Goal: Transaction & Acquisition: Obtain resource

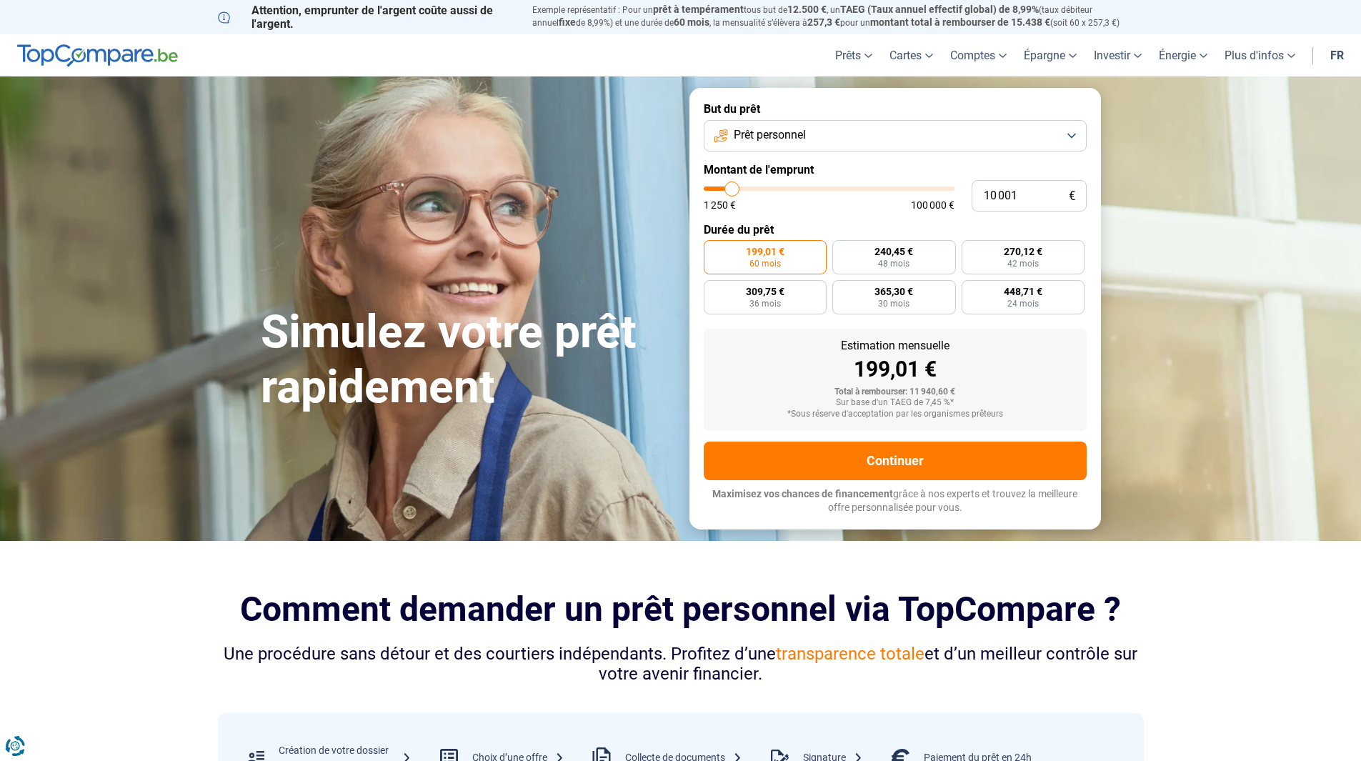
type input "12 000"
type input "12000"
type input "12 500"
type input "12500"
type input "12 750"
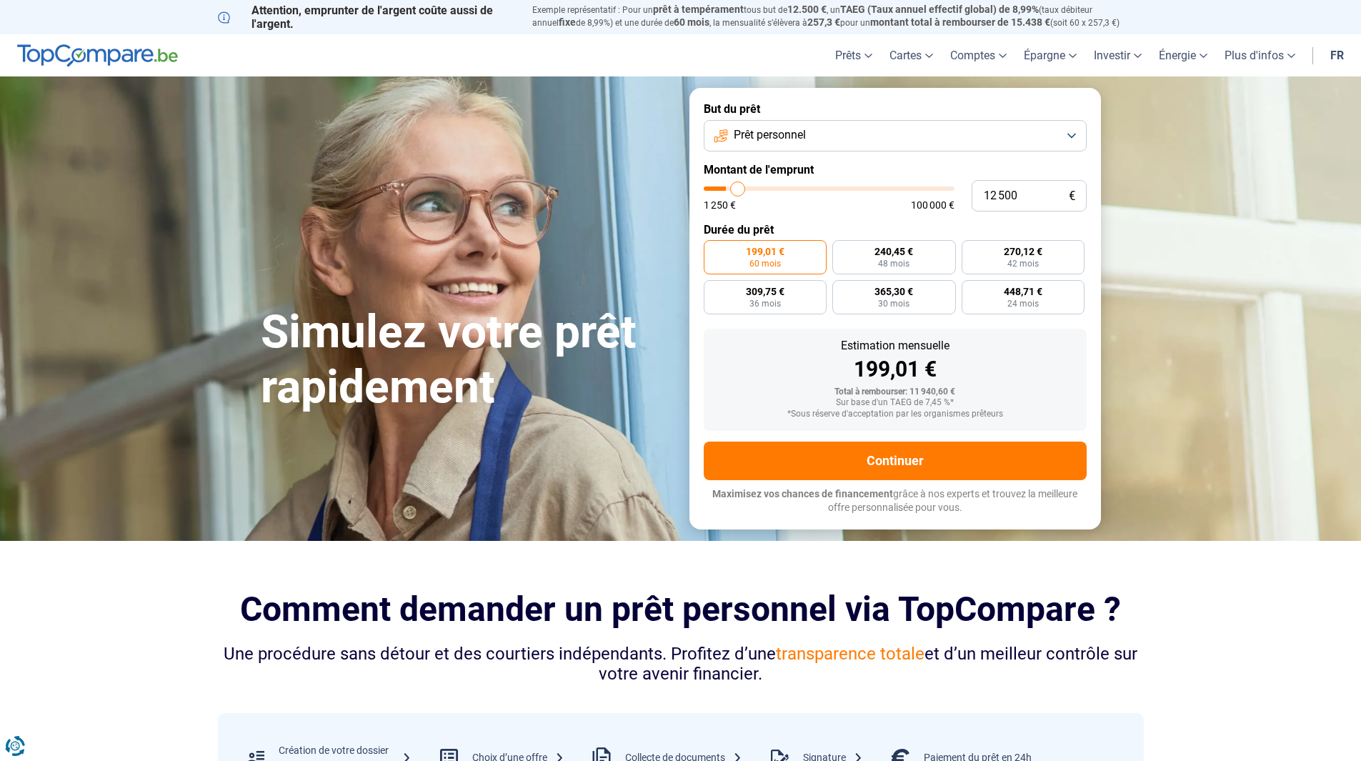
type input "12750"
type input "13 000"
type input "13000"
type input "13 250"
type input "13250"
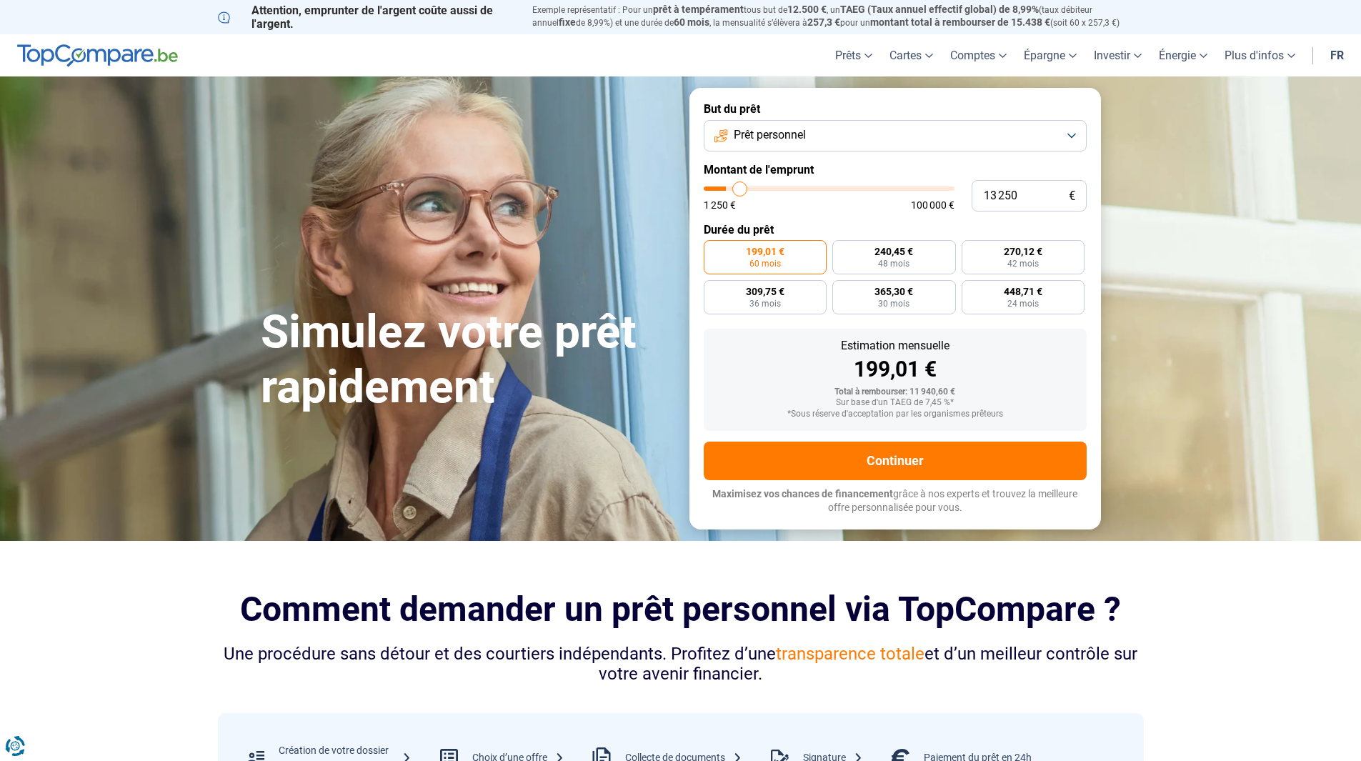
type input "13 500"
type input "13500"
type input "13 250"
type input "13250"
type input "13 000"
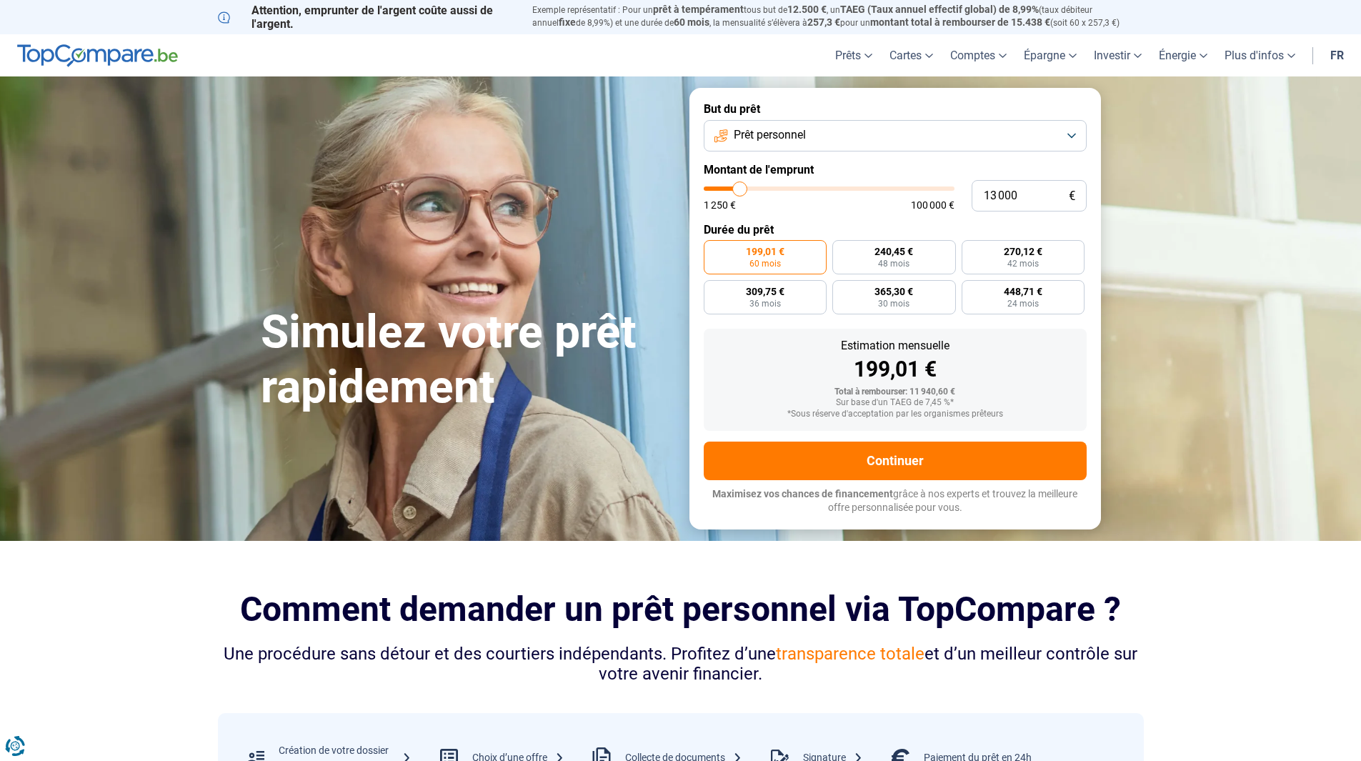
type input "13000"
type input "12 750"
type input "12750"
type input "12 000"
type input "12000"
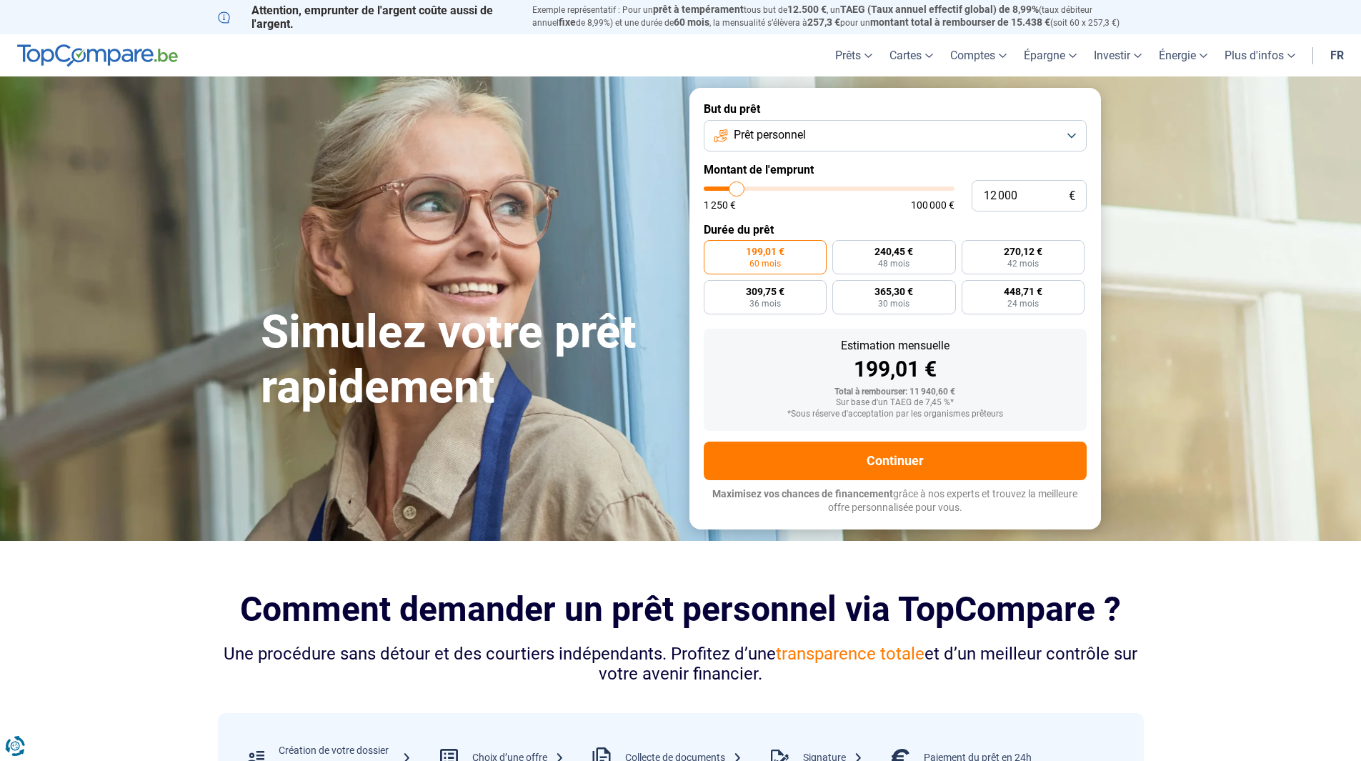
type input "11 750"
type input "11750"
type input "11 250"
type input "11250"
type input "11 000"
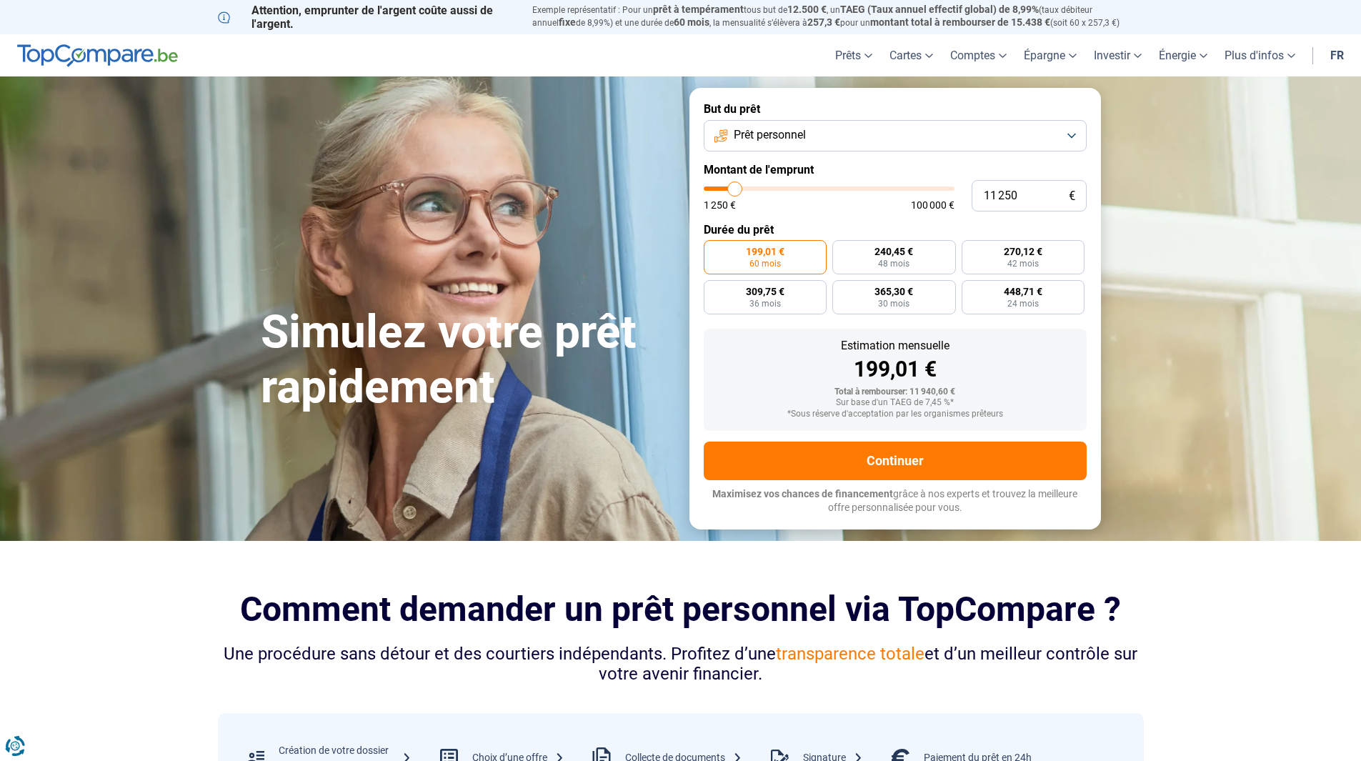
type input "11000"
type input "10 250"
type input "10250"
type input "10 000"
type input "10000"
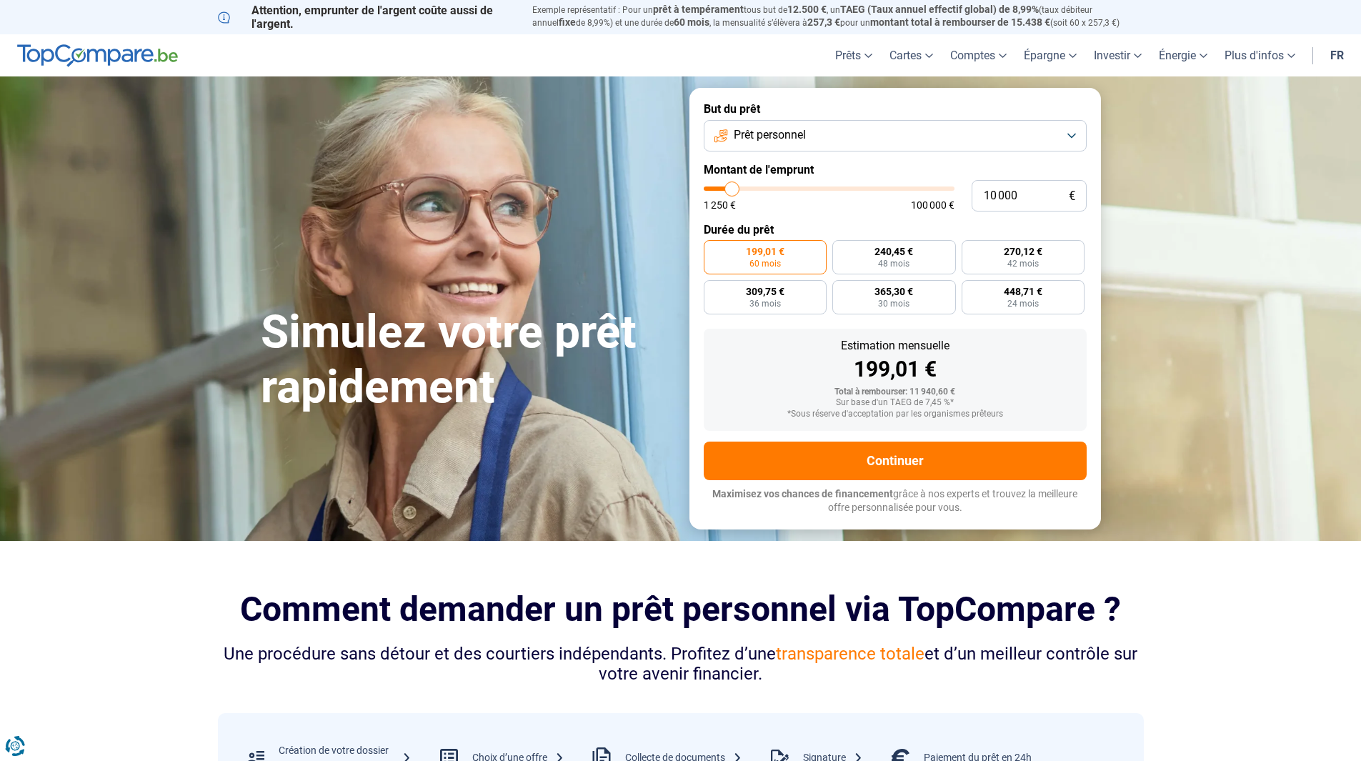
type input "9 500"
type input "9500"
type input "9 000"
type input "9000"
type input "8 500"
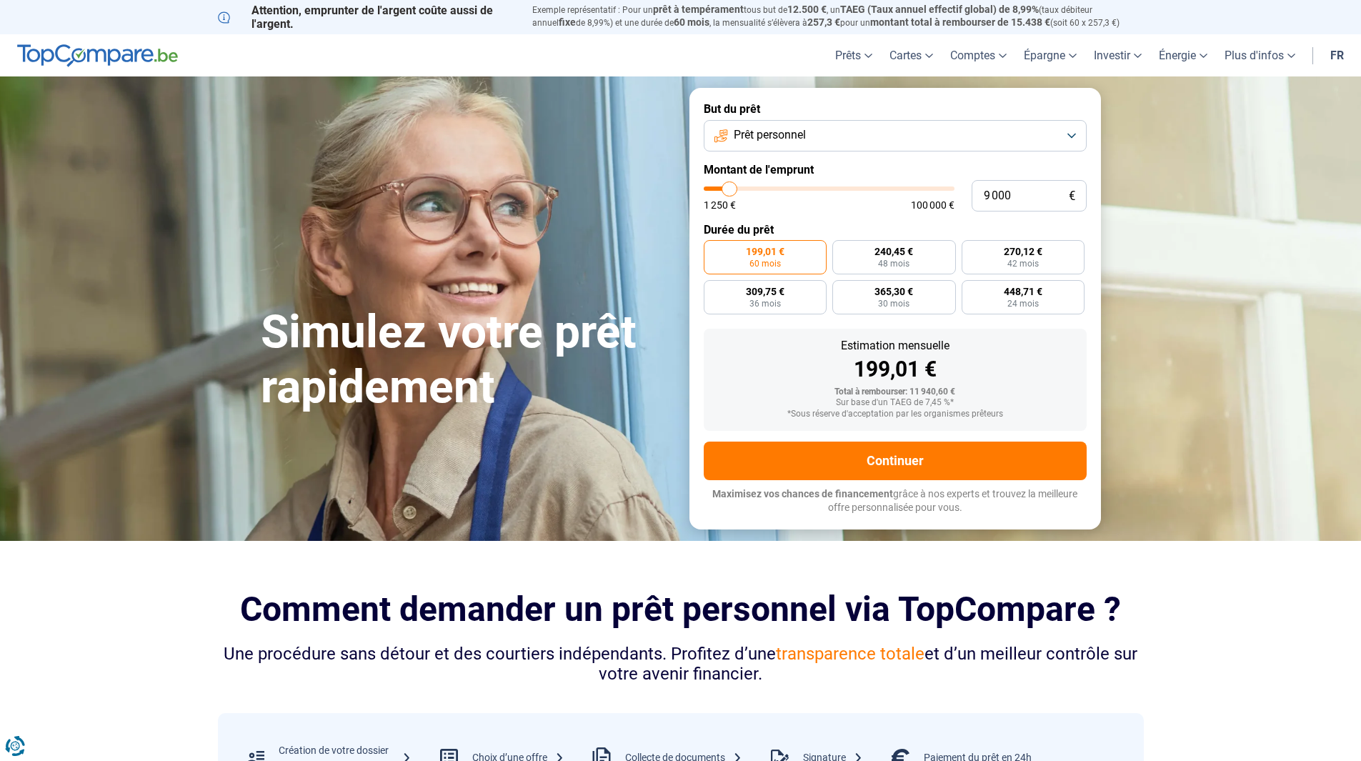
type input "8500"
type input "8 250"
type input "8250"
type input "7 500"
type input "7500"
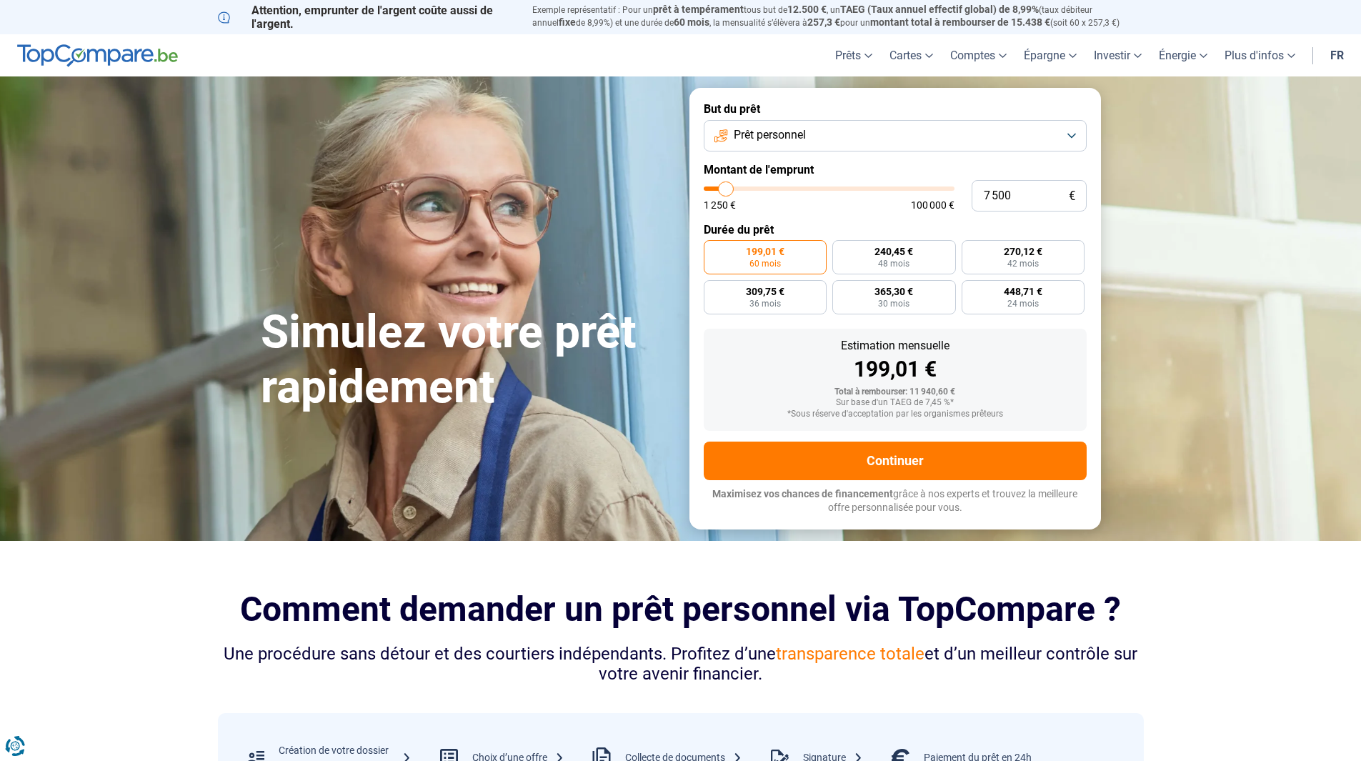
type input "7 250"
type input "7250"
type input "6 750"
type input "6750"
type input "6 000"
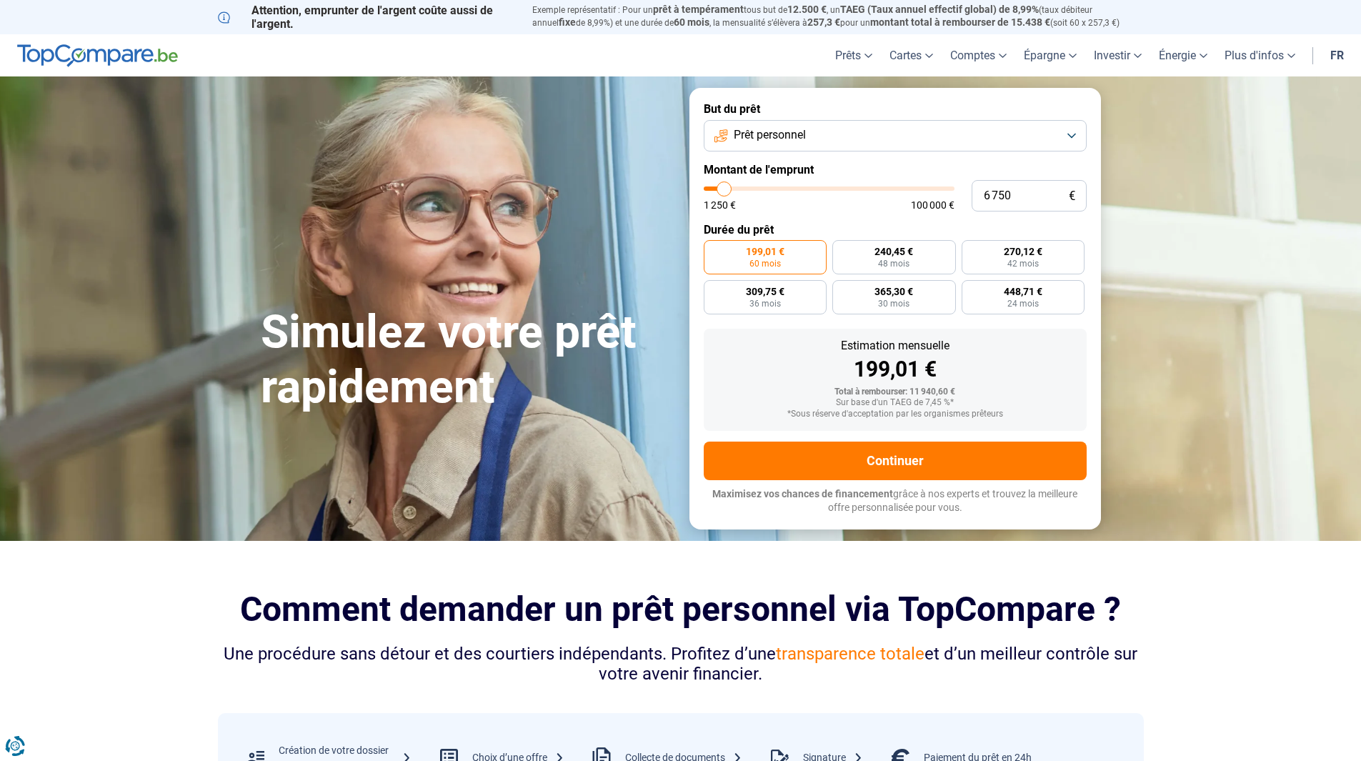
type input "6000"
type input "5 500"
type input "5500"
type input "5 250"
type input "5250"
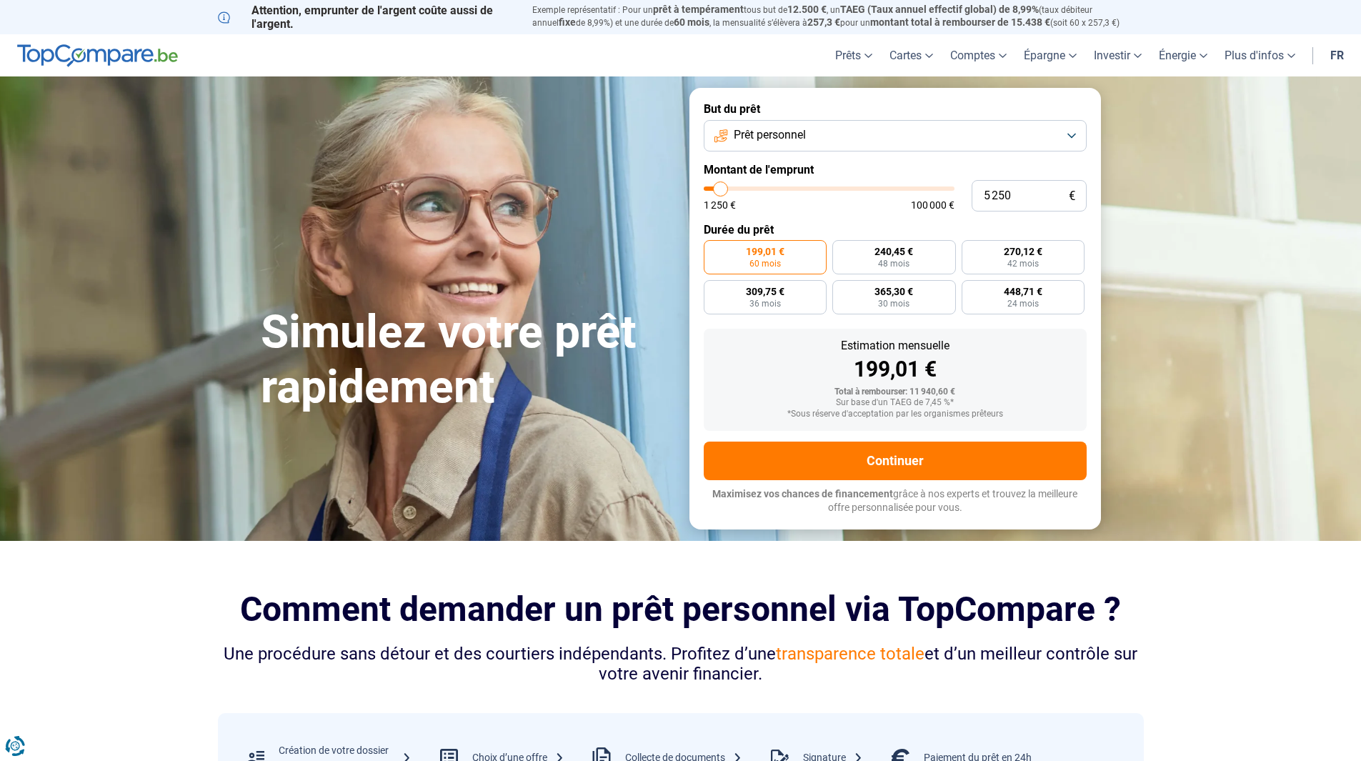
type input "5 000"
type input "5000"
type input "4 500"
type input "4500"
type input "4 250"
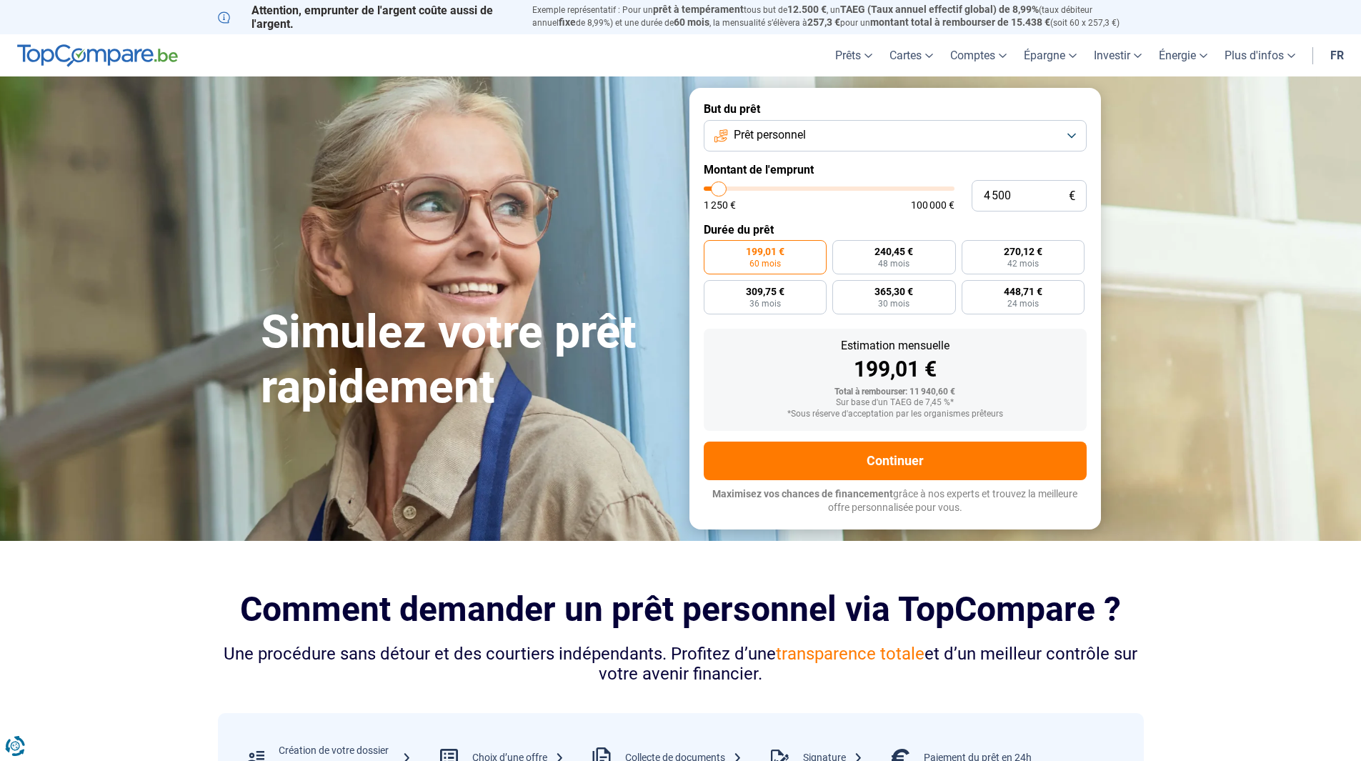
type input "4250"
type input "4 000"
type input "4000"
type input "3 750"
type input "3750"
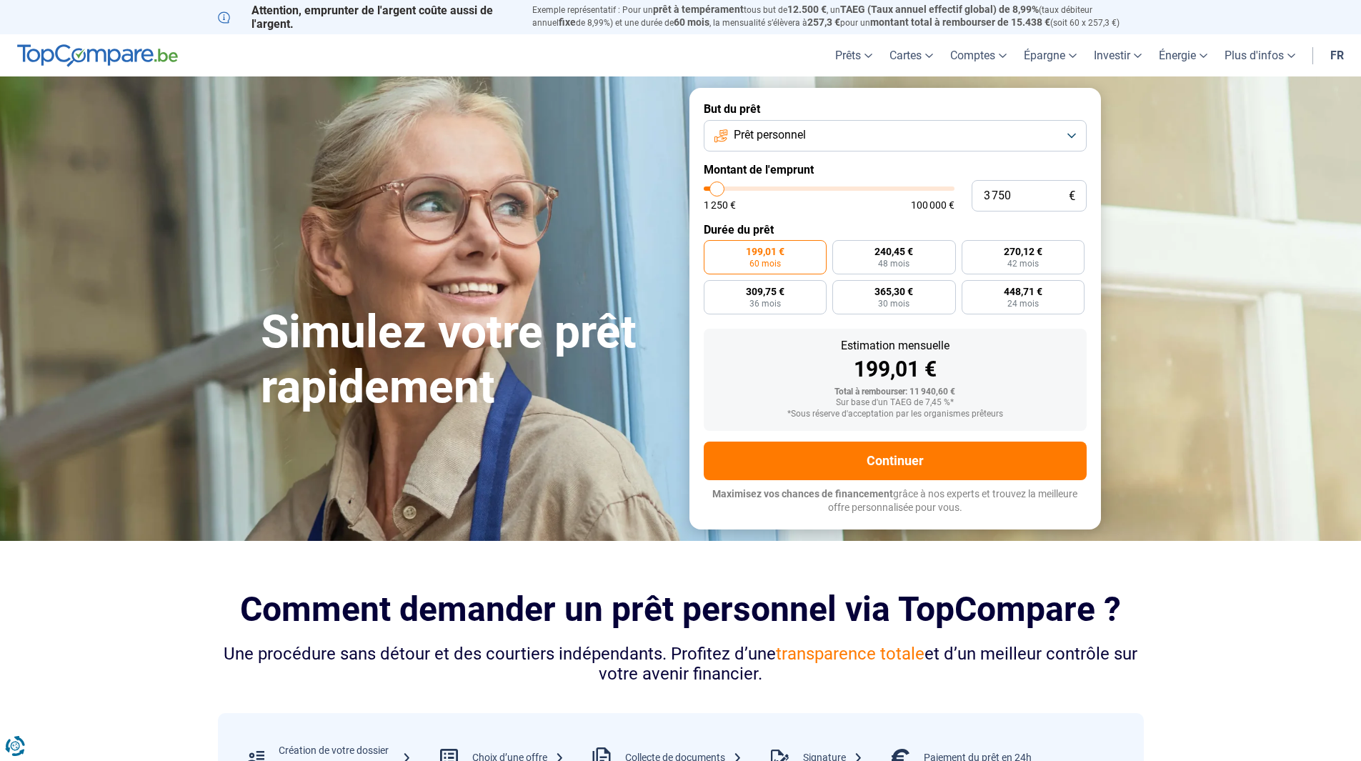
type input "3 500"
type input "3500"
type input "3 000"
drag, startPoint x: 737, startPoint y: 192, endPoint x: 716, endPoint y: 189, distance: 20.9
type input "3000"
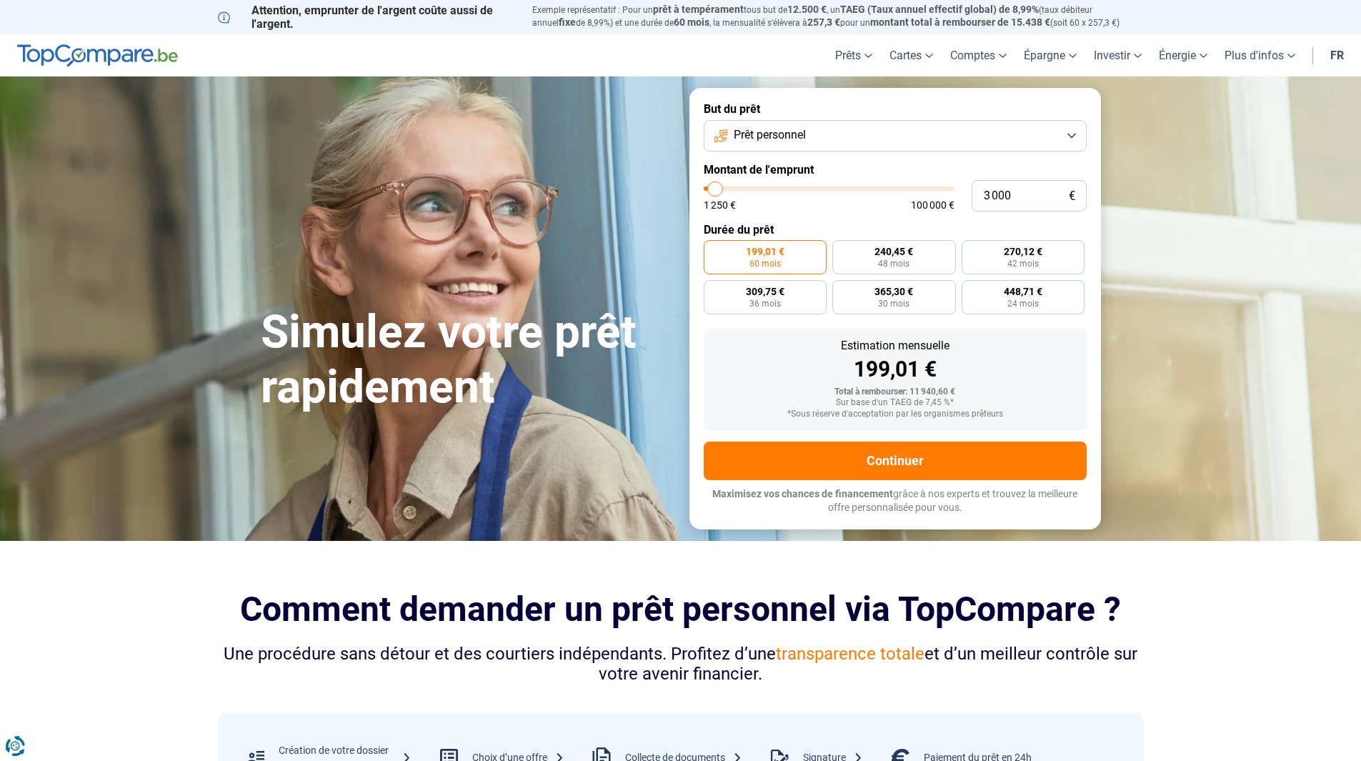
click at [716, 189] on input "range" at bounding box center [829, 189] width 251 height 4
radio input "true"
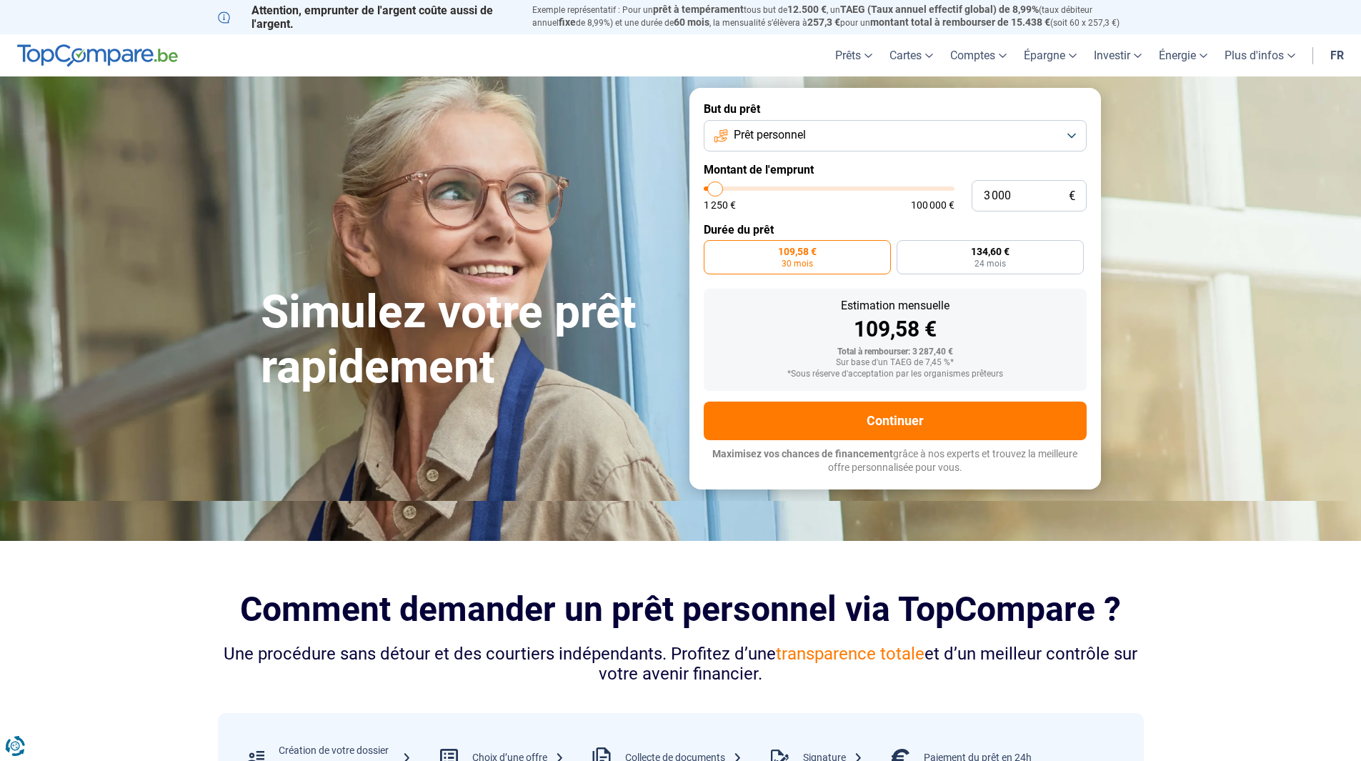
type input "4 000"
type input "4000"
type input "4 250"
type input "4250"
type input "4 500"
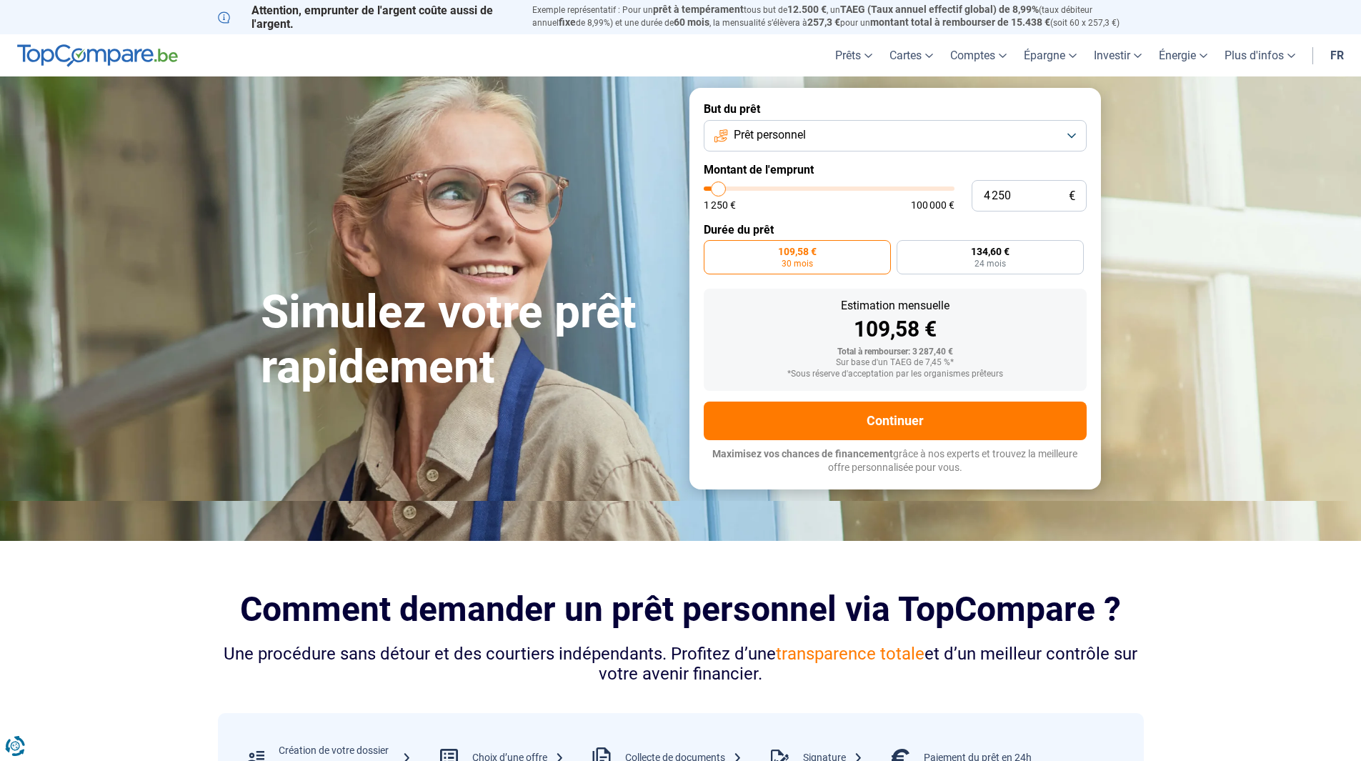
type input "4500"
type input "5 000"
type input "5000"
click at [720, 189] on input "range" at bounding box center [829, 189] width 251 height 4
radio input "false"
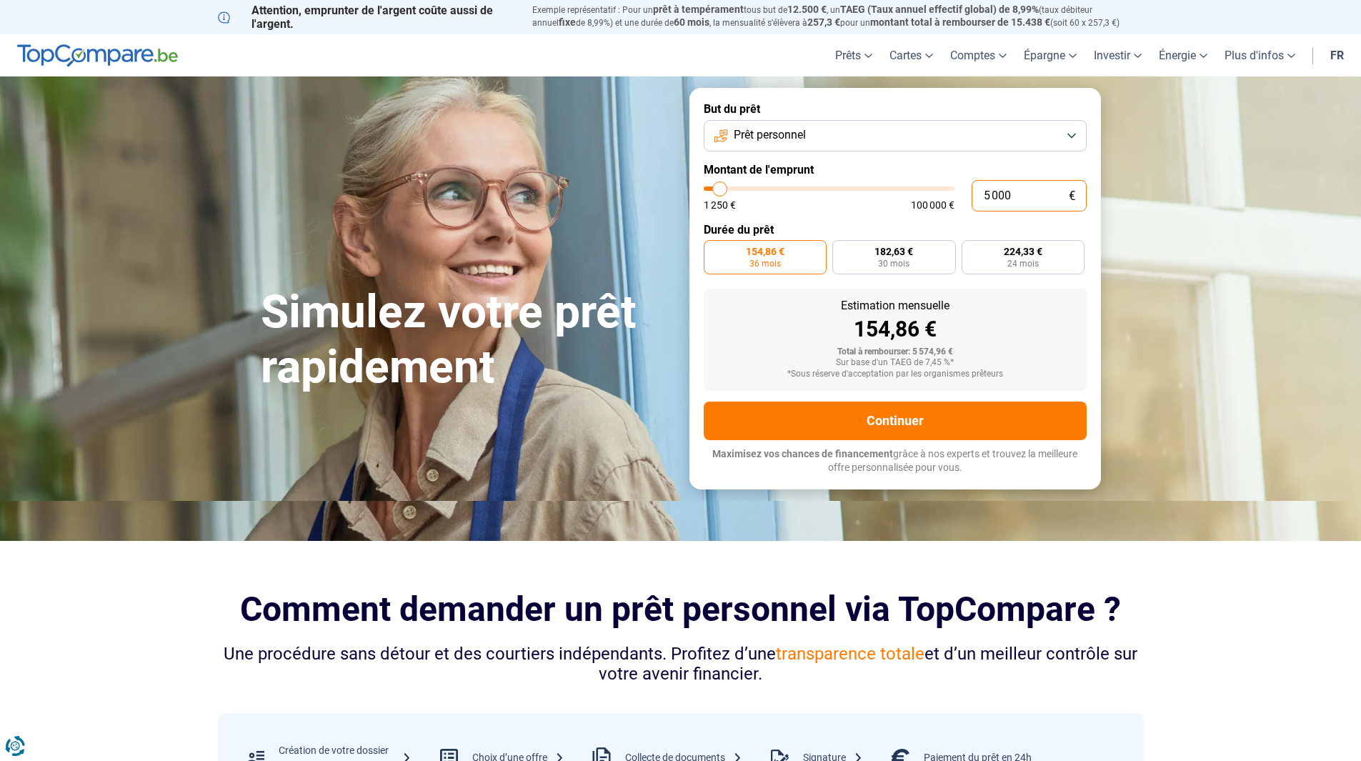
click at [1036, 193] on input "5 000" at bounding box center [1029, 195] width 115 height 31
type input "500"
type input "1250"
type input "50"
type input "1250"
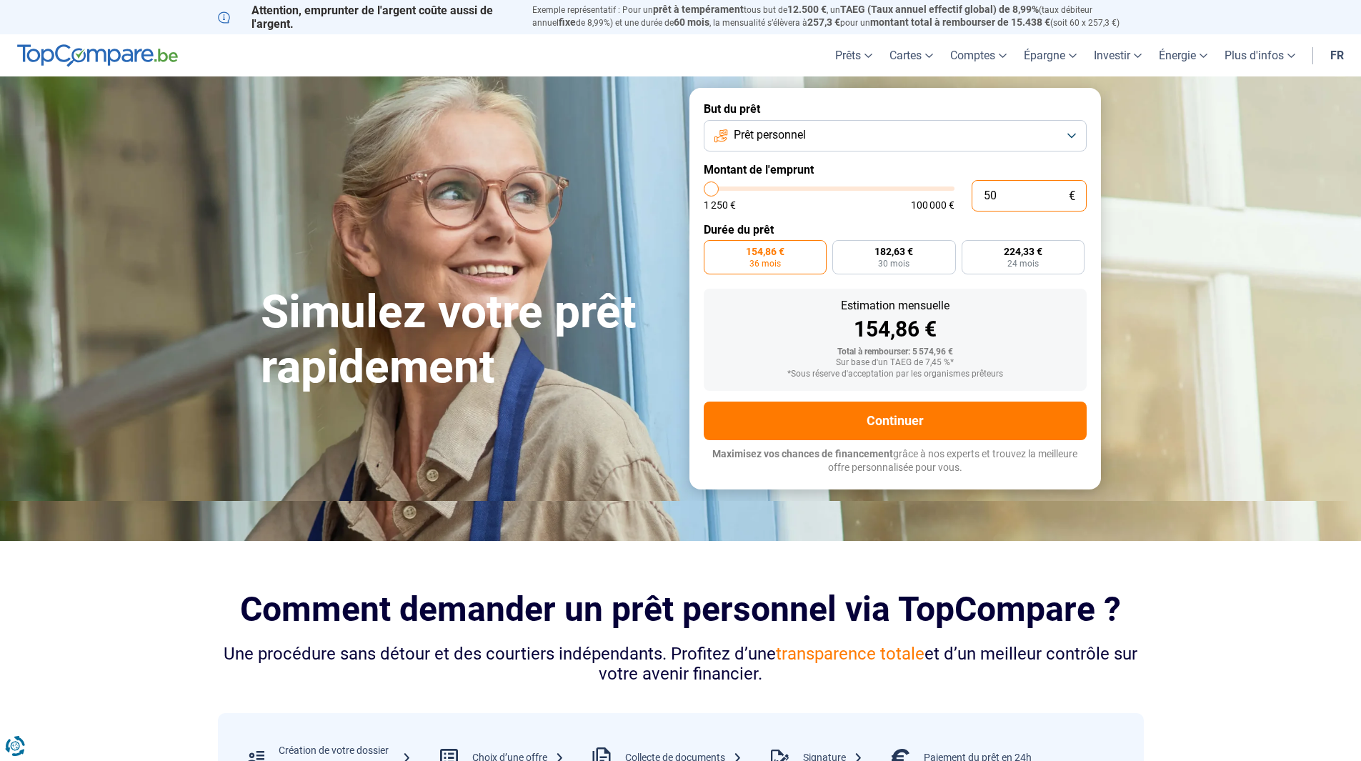
type input "5"
type input "1250"
type input "0"
type input "1250"
type input "3"
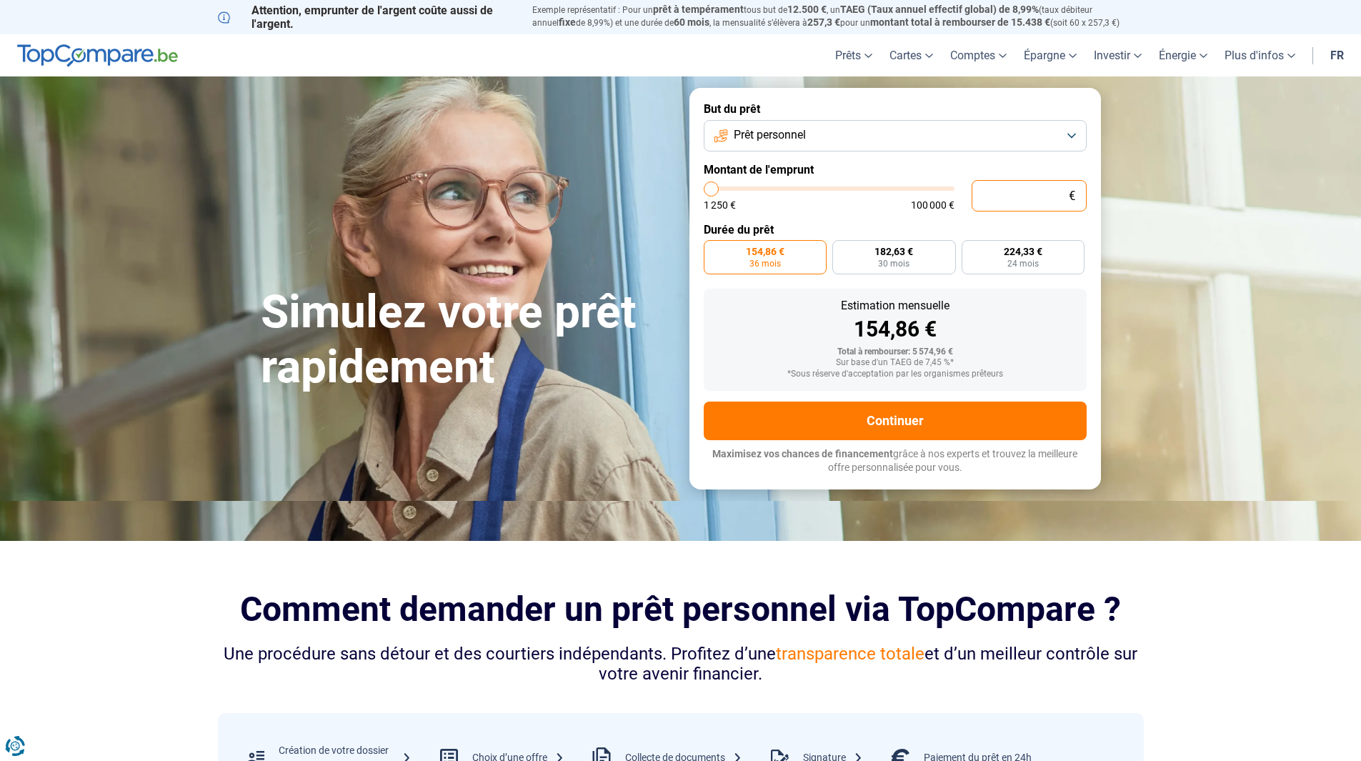
type input "1250"
type input "35"
type input "1250"
type input "350"
type input "1250"
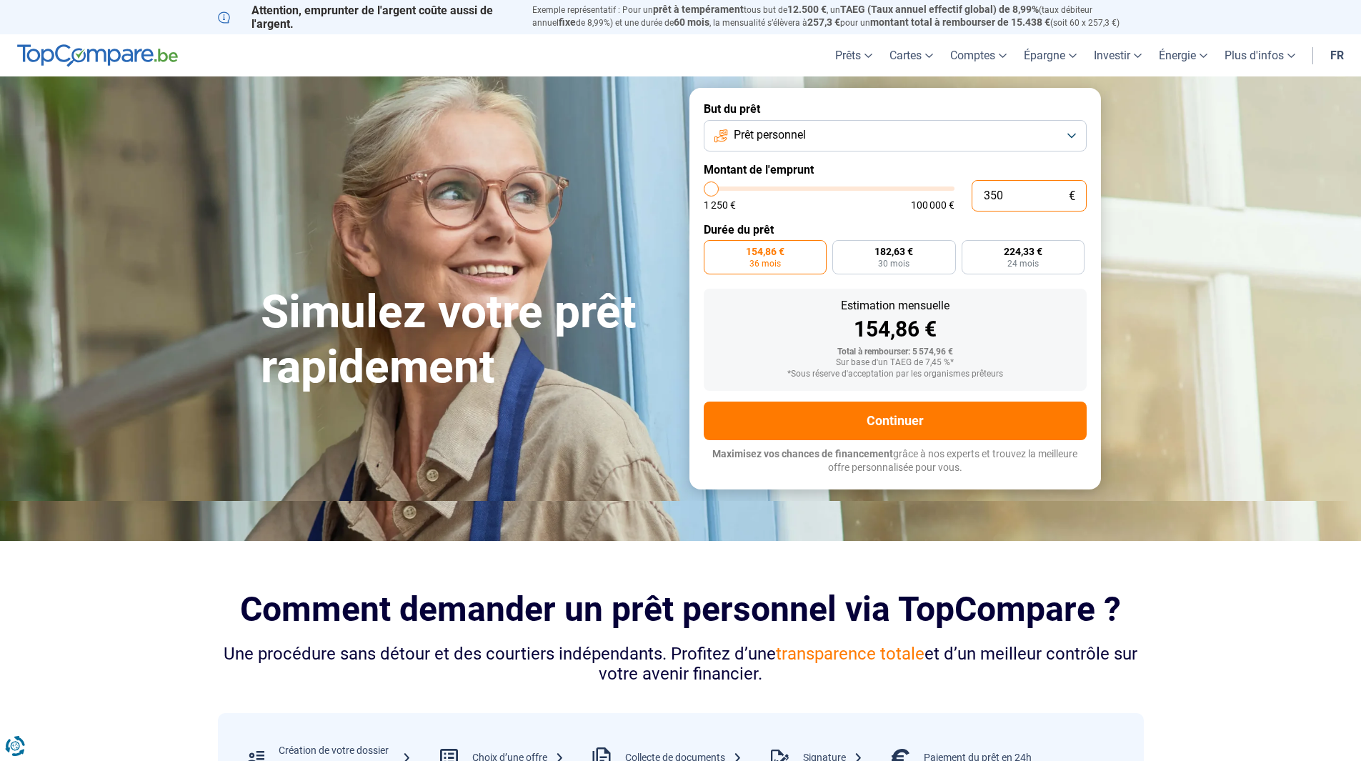
type input "3 500"
type input "3500"
type input "3 500"
radio input "true"
click at [816, 202] on div "1 250 € 100 000 €" at bounding box center [829, 205] width 251 height 10
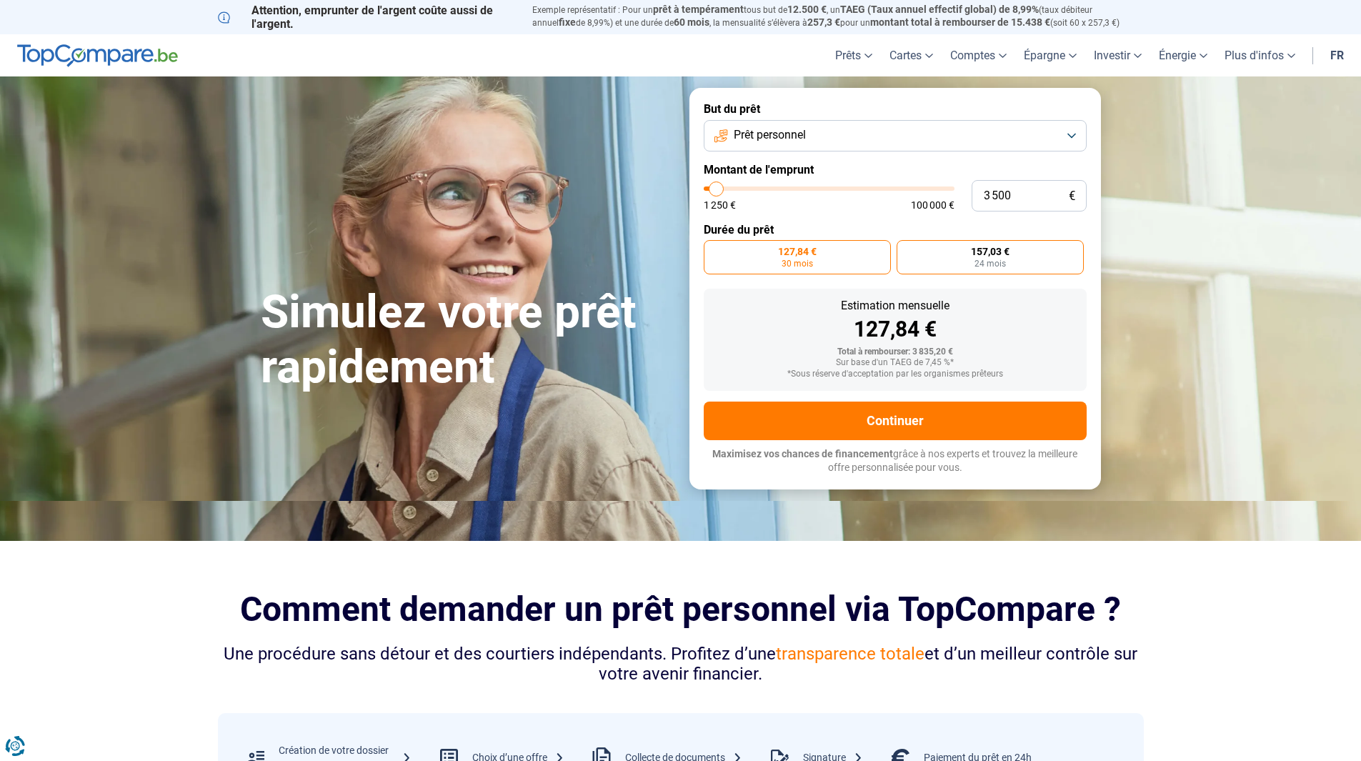
click at [948, 254] on label "157,03 € 24 mois" at bounding box center [990, 257] width 187 height 34
click at [906, 249] on input "157,03 € 24 mois" at bounding box center [901, 244] width 9 height 9
radio input "true"
click at [936, 146] on button "Prêt personnel" at bounding box center [895, 135] width 383 height 31
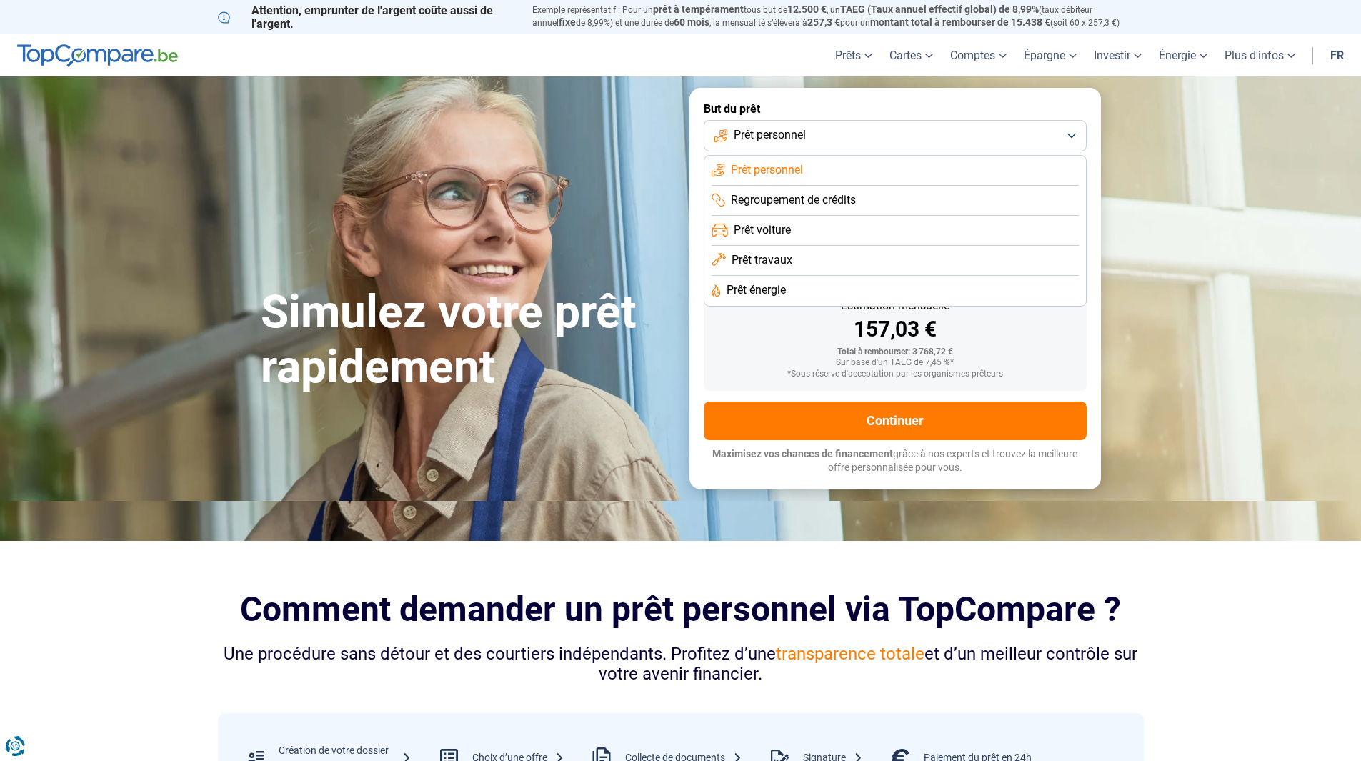
click at [936, 146] on button "Prêt personnel" at bounding box center [895, 135] width 383 height 31
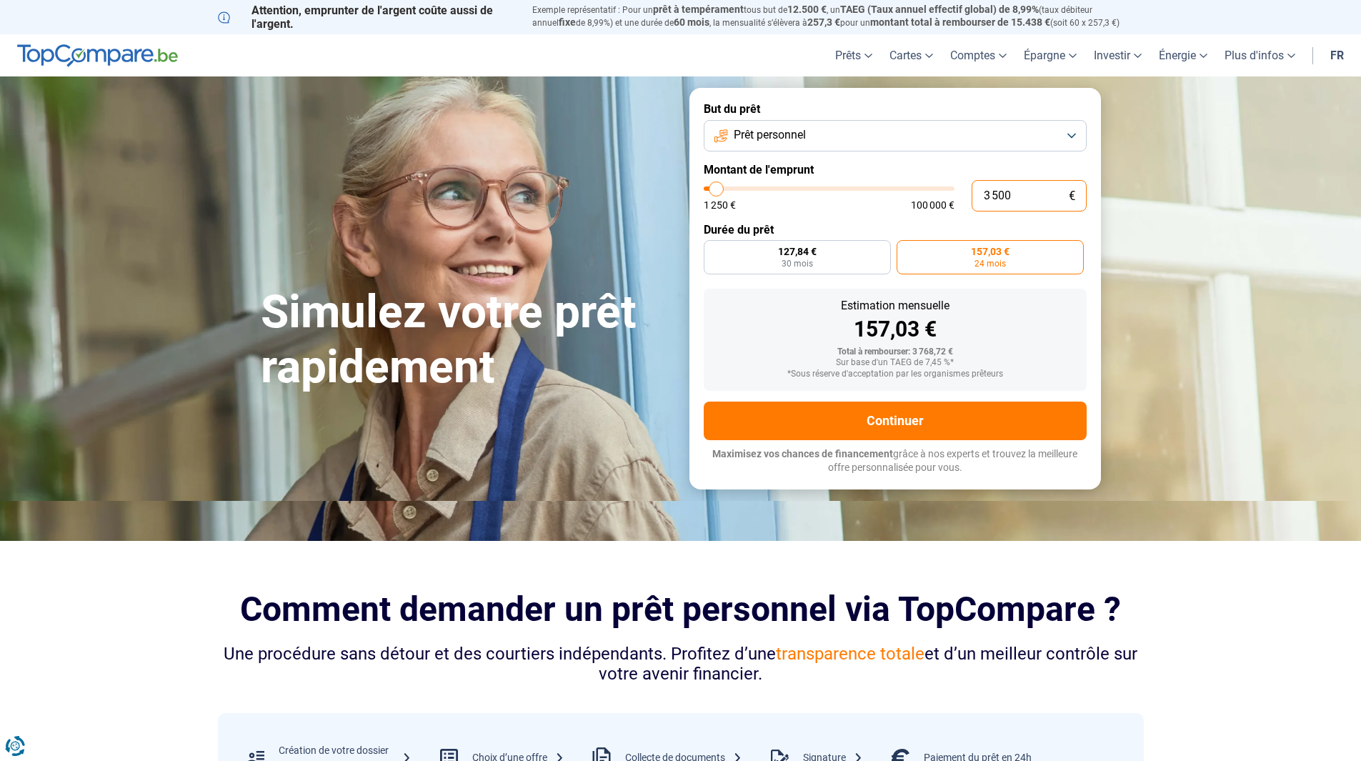
drag, startPoint x: 998, startPoint y: 192, endPoint x: 943, endPoint y: 159, distance: 64.5
click at [943, 176] on form "But du prêt Prêt personnel Montant de l'emprunt 3 500 € 1 250 € 100 000 € Durée…" at bounding box center [896, 288] width 412 height 401
type input "400"
type input "1250"
type input "4 000"
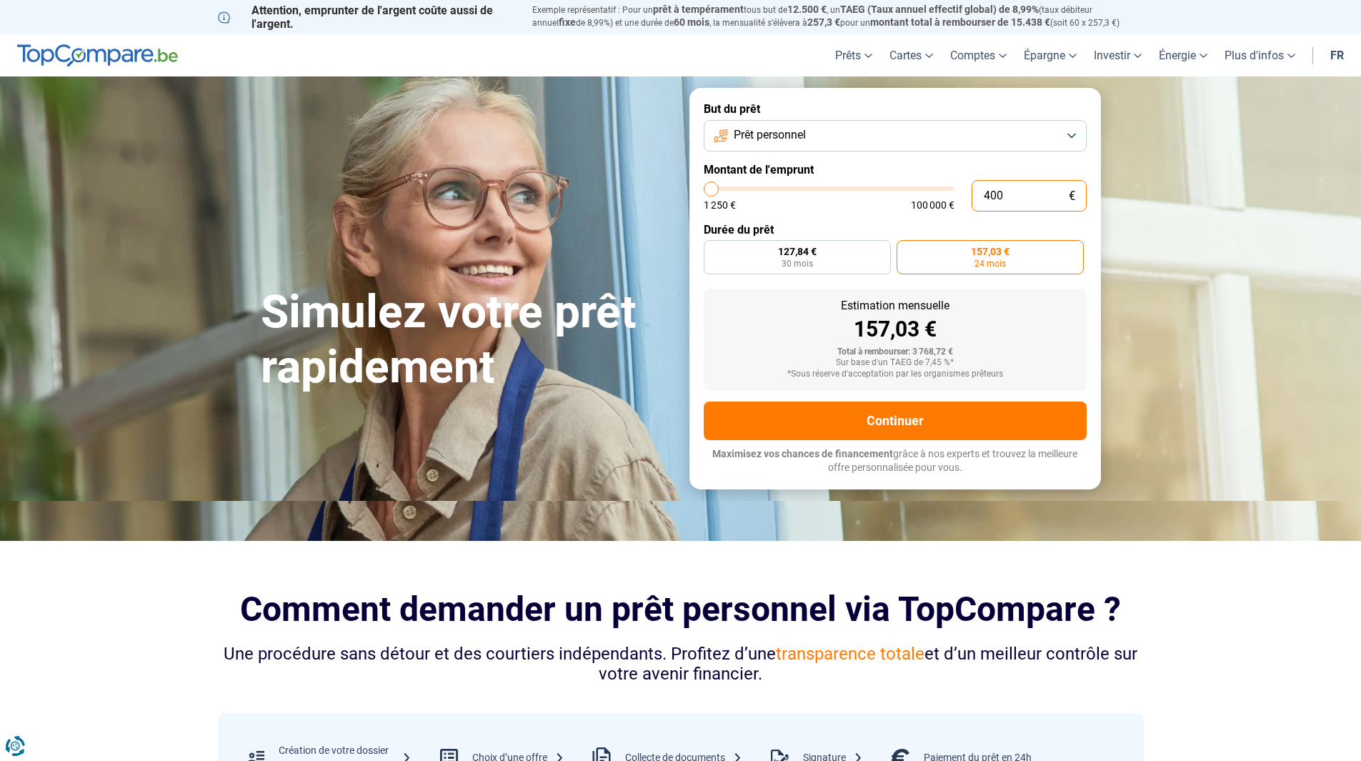
type input "4000"
type input "4 000"
radio input "false"
click at [923, 217] on form "But du prêt Prêt personnel Montant de l'emprunt 4 000 € 1 250 € 100 000 € Durée…" at bounding box center [896, 288] width 412 height 401
click at [1032, 258] on label "179,47 € 24 mois" at bounding box center [1024, 257] width 124 height 34
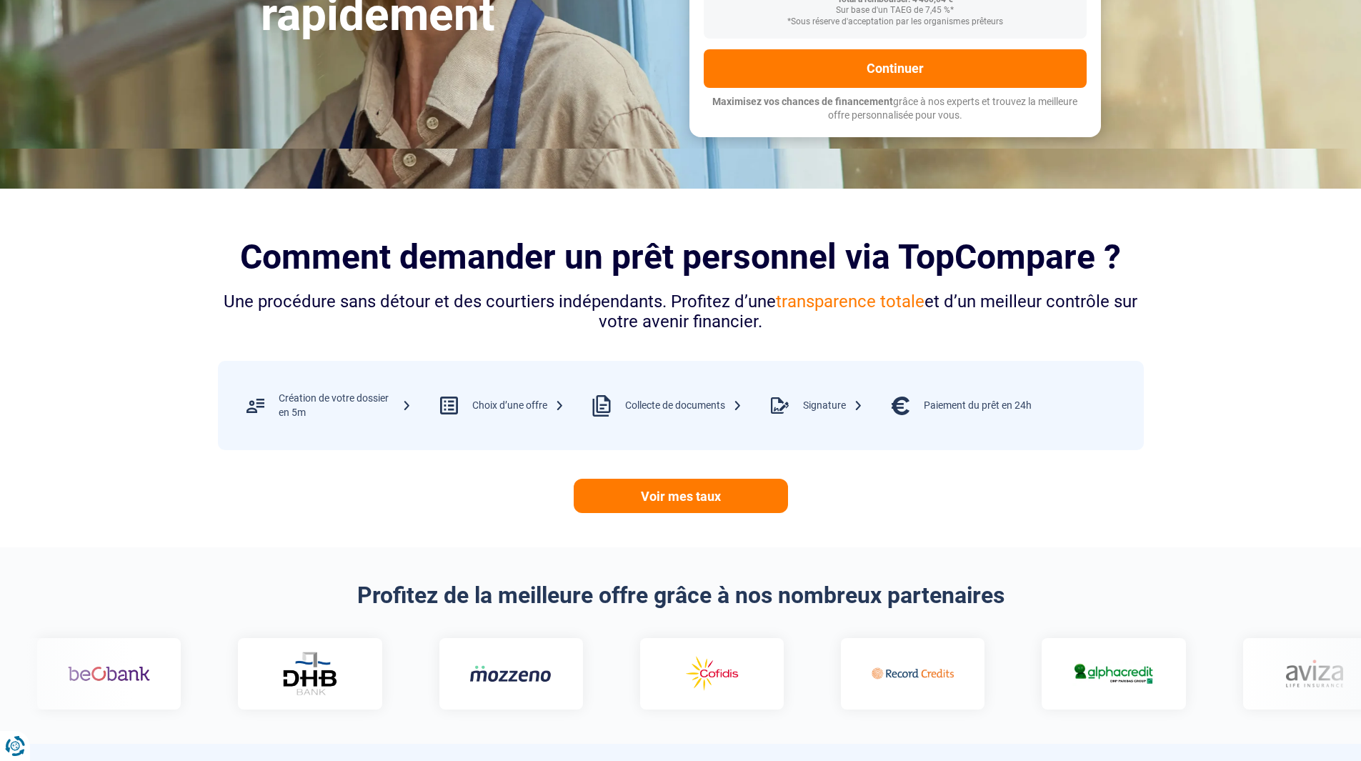
scroll to position [357, 0]
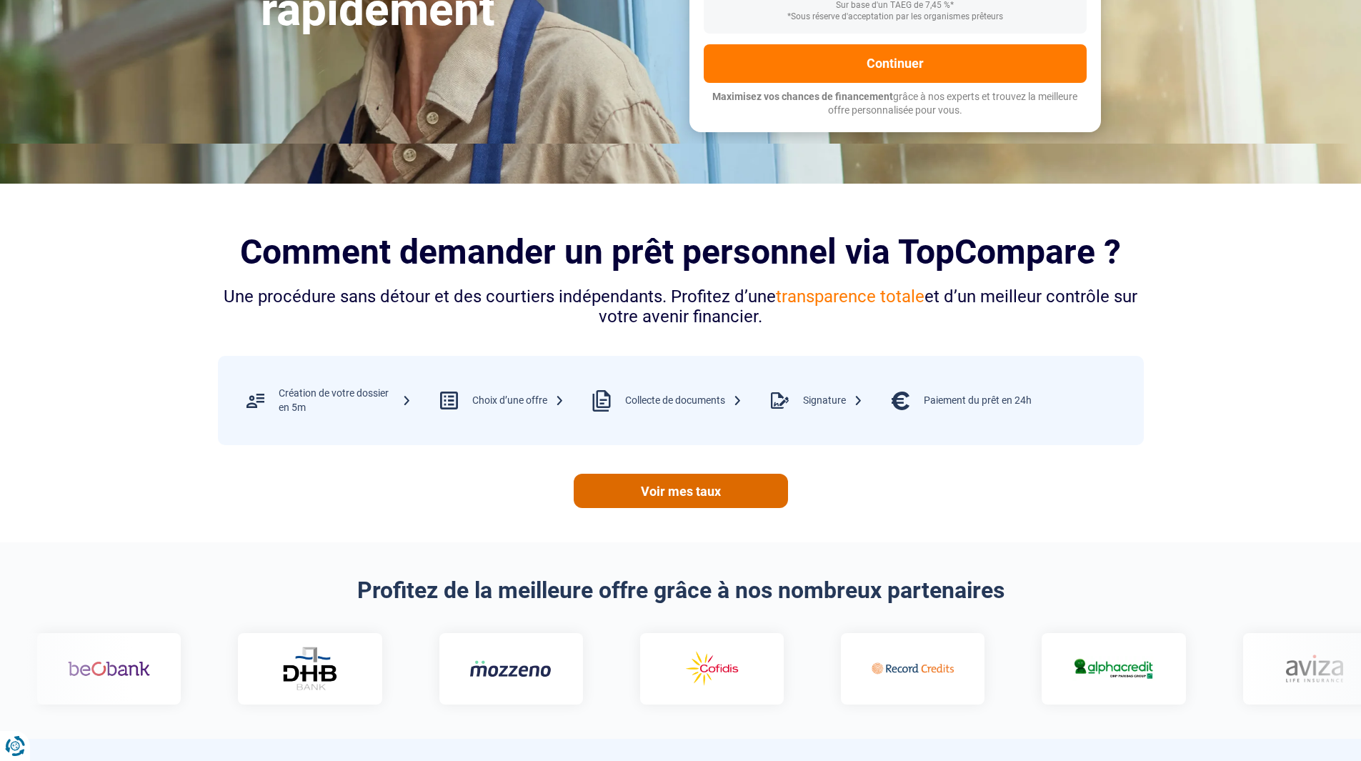
click at [716, 491] on link "Voir mes taux" at bounding box center [681, 491] width 214 height 34
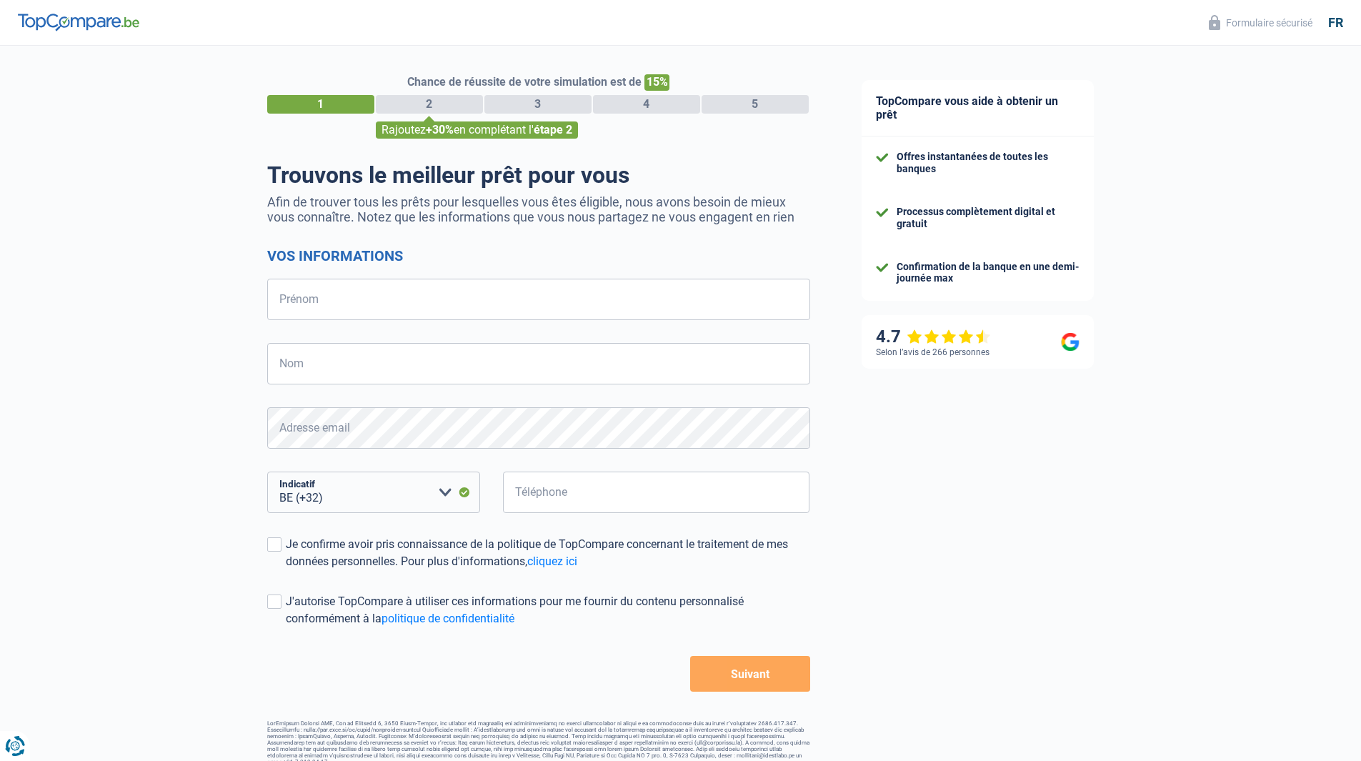
select select "32"
